Goal: Download file/media

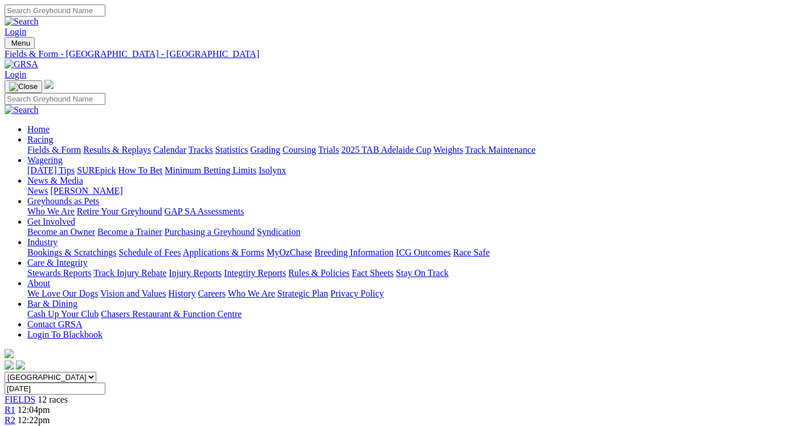
click at [105, 382] on input "Friday, 10 Oct 2025" at bounding box center [55, 388] width 101 height 12
type input "[DATE]"
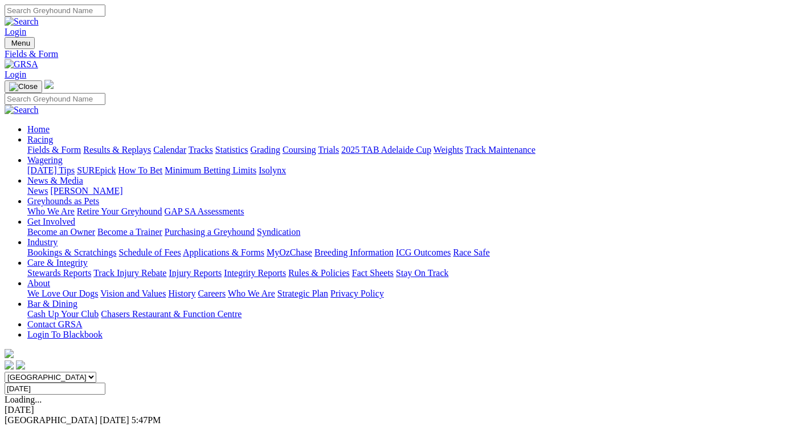
click at [25, 425] on link "F" at bounding box center [22, 430] width 5 height 10
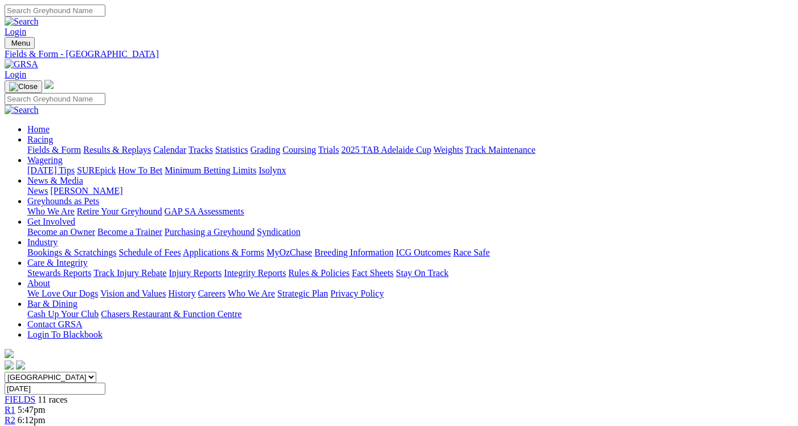
click at [600, 149] on link "CSV (Excel)" at bounding box center [593, 144] width 47 height 10
click at [96, 372] on select "South Australia New South Wales Northern Territory Queensland Tasmania Victoria…" at bounding box center [51, 377] width 92 height 11
select select "SA"
click at [43, 372] on select "South Australia New South Wales Northern Territory Queensland Tasmania Victoria…" at bounding box center [51, 377] width 92 height 11
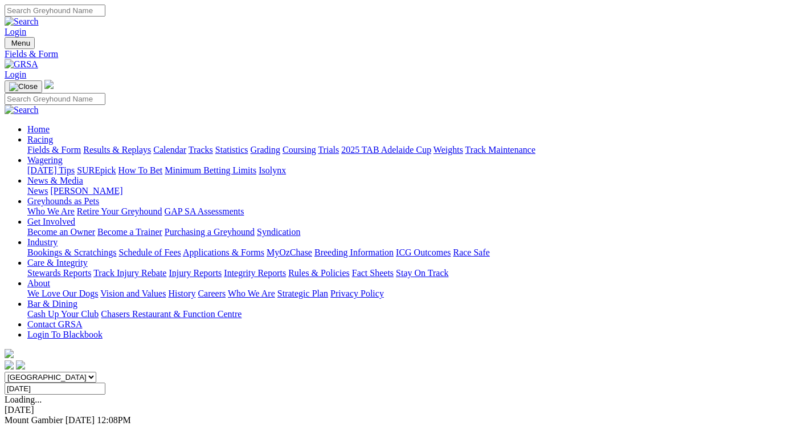
click at [25, 425] on link "F" at bounding box center [22, 430] width 5 height 10
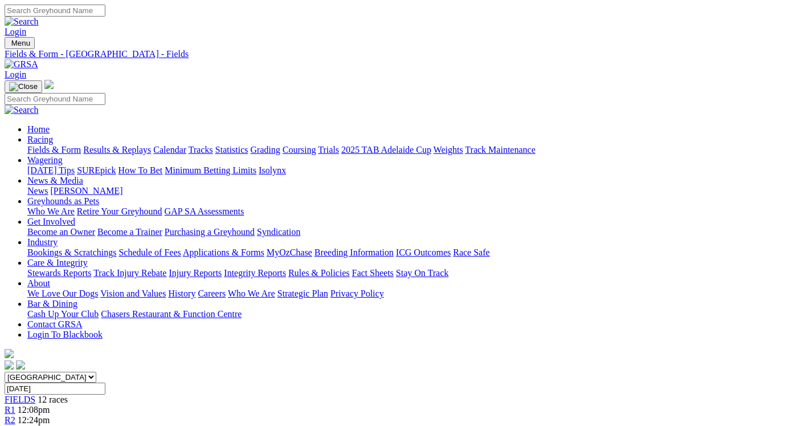
click at [607, 149] on link "CSV (Excel)" at bounding box center [593, 144] width 47 height 10
